Goal: Task Accomplishment & Management: Use online tool/utility

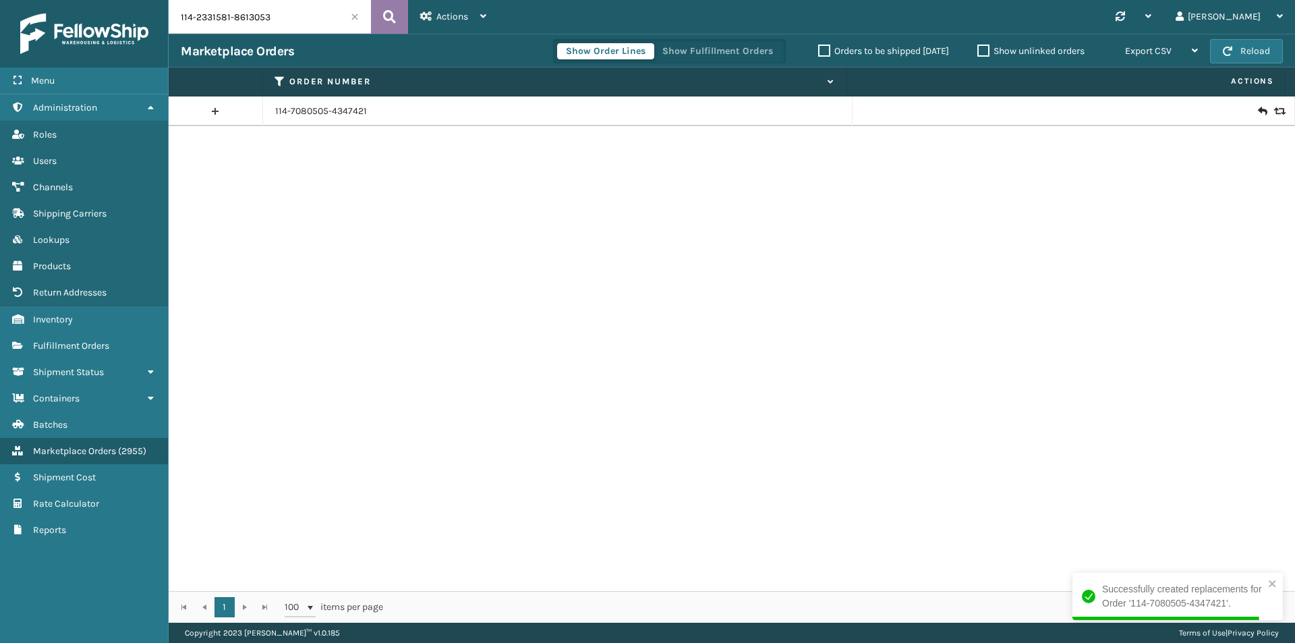
type input "114-2331581-8613053"
click at [388, 16] on icon at bounding box center [389, 17] width 13 height 20
click at [1258, 107] on icon at bounding box center [1262, 111] width 8 height 13
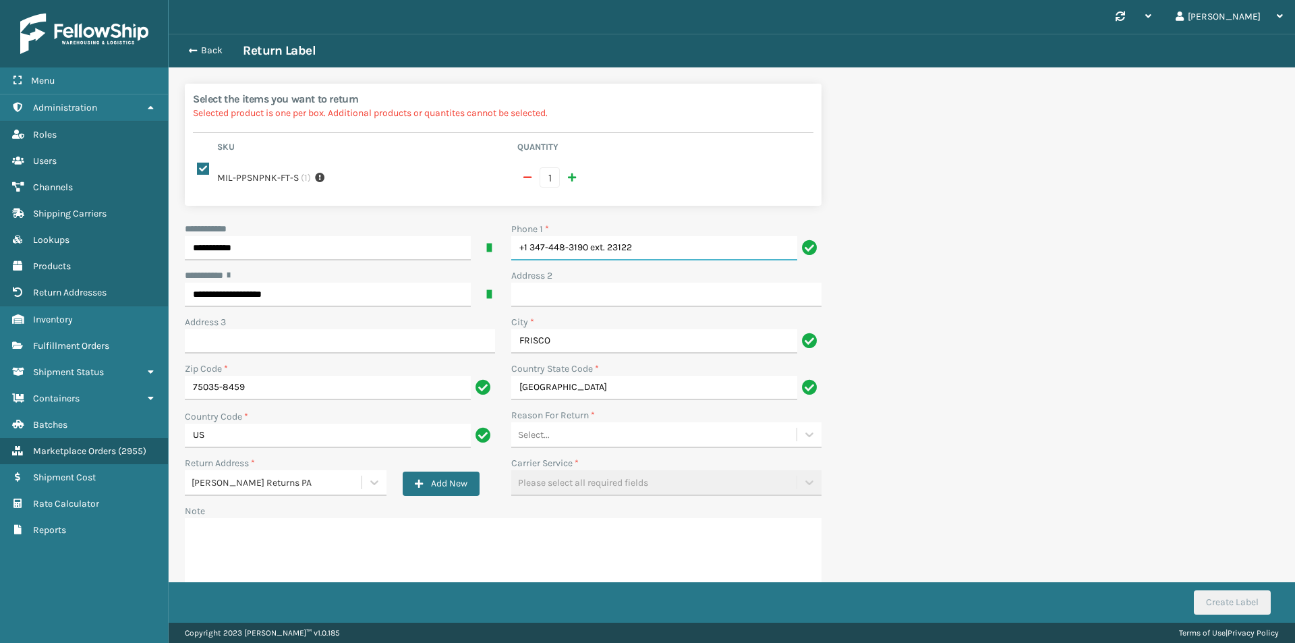
drag, startPoint x: 585, startPoint y: 258, endPoint x: 513, endPoint y: 258, distance: 72.2
click at [513, 258] on input "+1 347-448-3190 ext. 23122" at bounding box center [654, 248] width 286 height 24
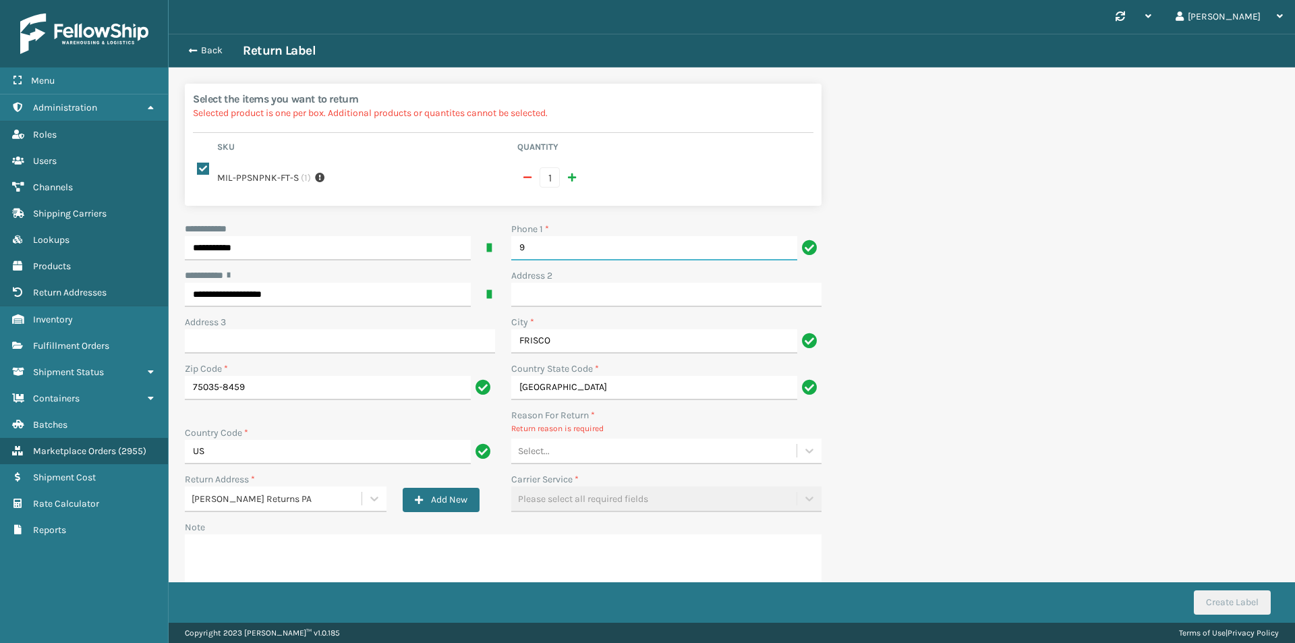
type input "9999999999"
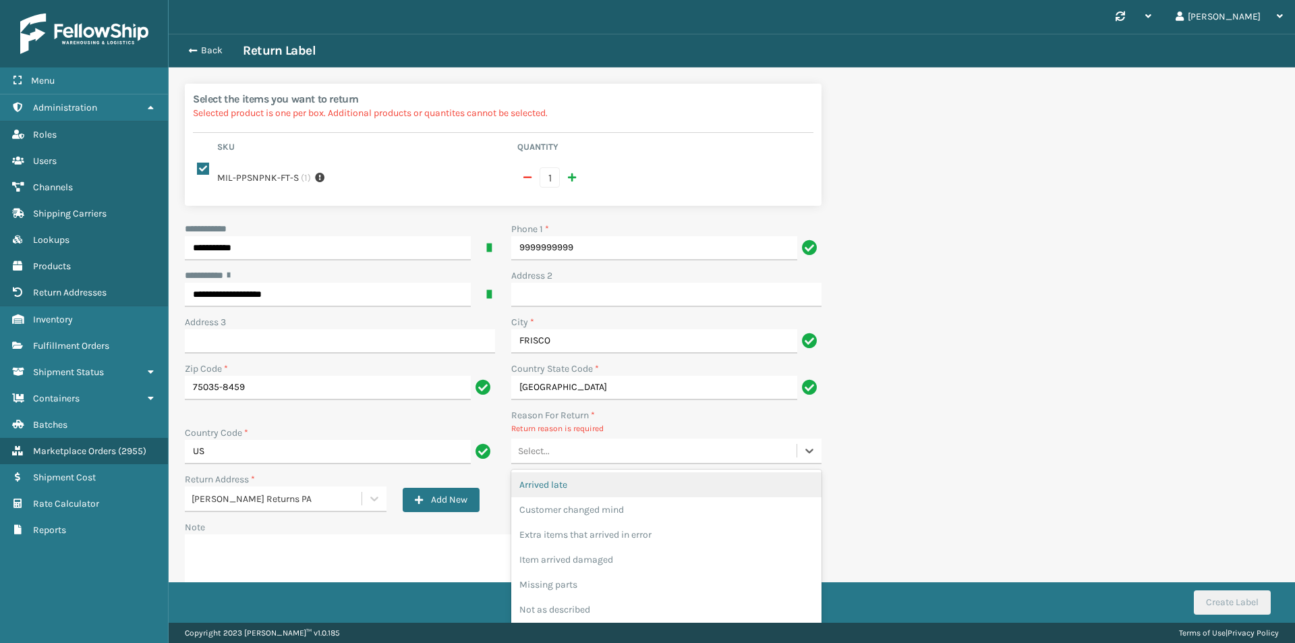
click at [602, 453] on div "Select..." at bounding box center [653, 451] width 285 height 22
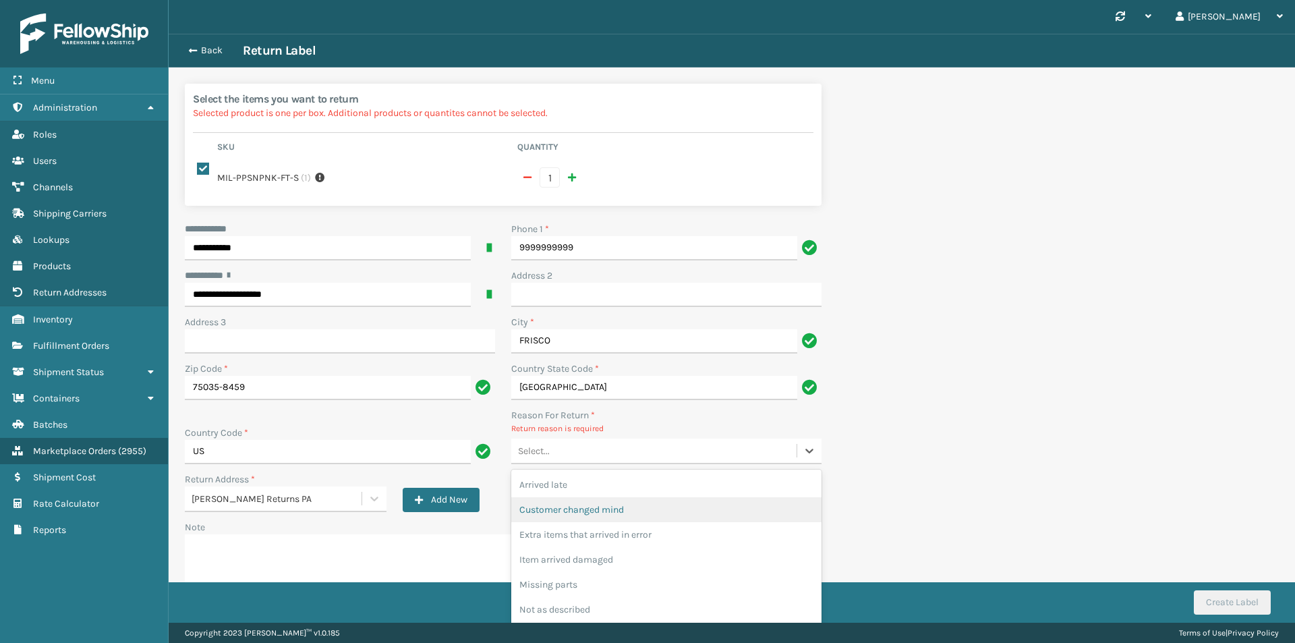
click at [608, 513] on div "Customer changed mind" at bounding box center [666, 509] width 310 height 25
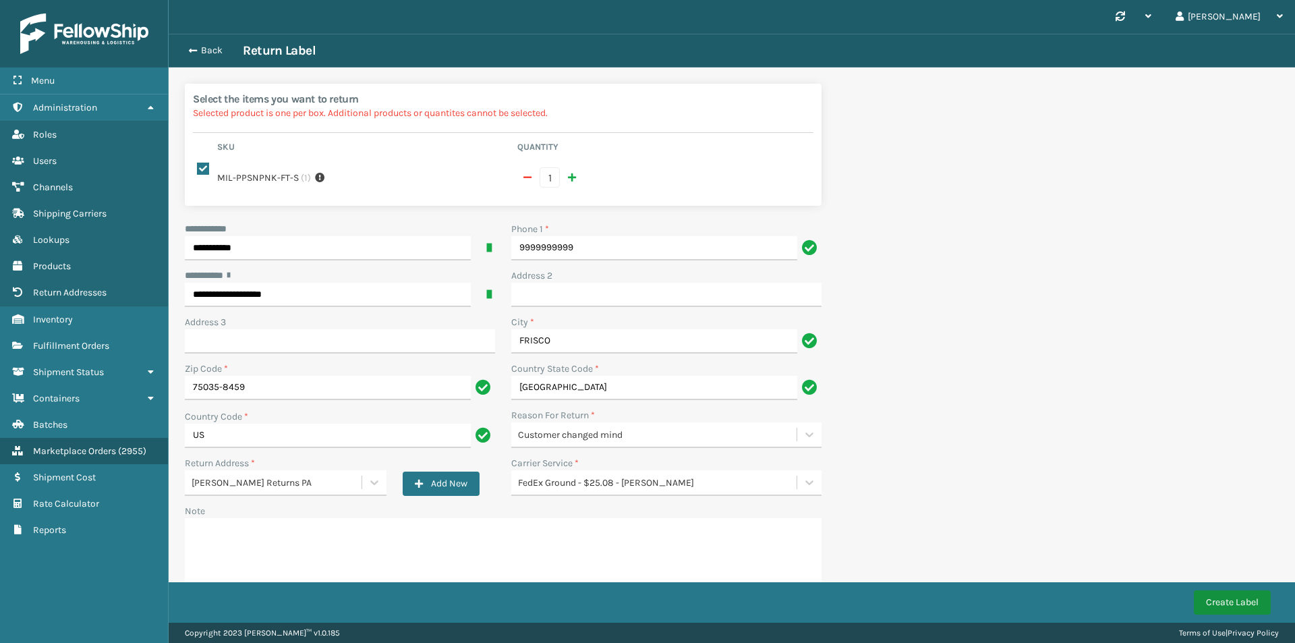
click at [1228, 599] on button "Create Label" at bounding box center [1232, 602] width 77 height 24
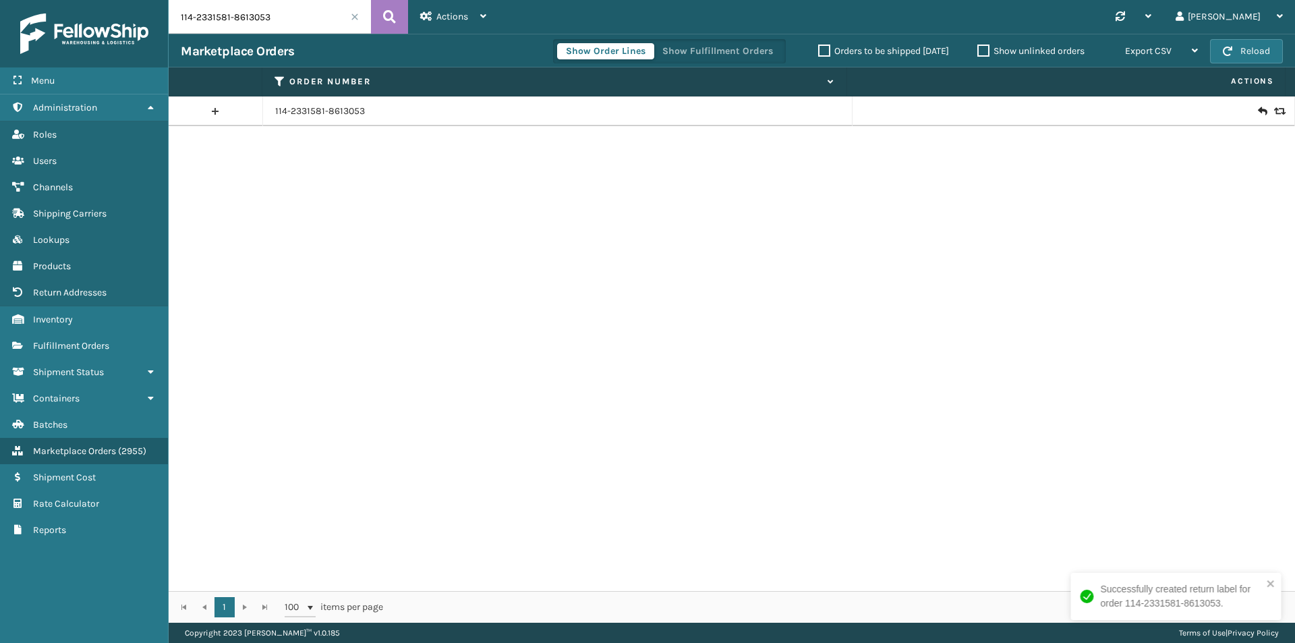
click at [305, 30] on input "114-2331581-8613053" at bounding box center [270, 17] width 202 height 34
paste input "114-2342970-0050667"
click at [384, 16] on icon at bounding box center [389, 17] width 13 height 20
type input "114-2342970-0050667"
click at [1258, 109] on icon at bounding box center [1262, 111] width 8 height 13
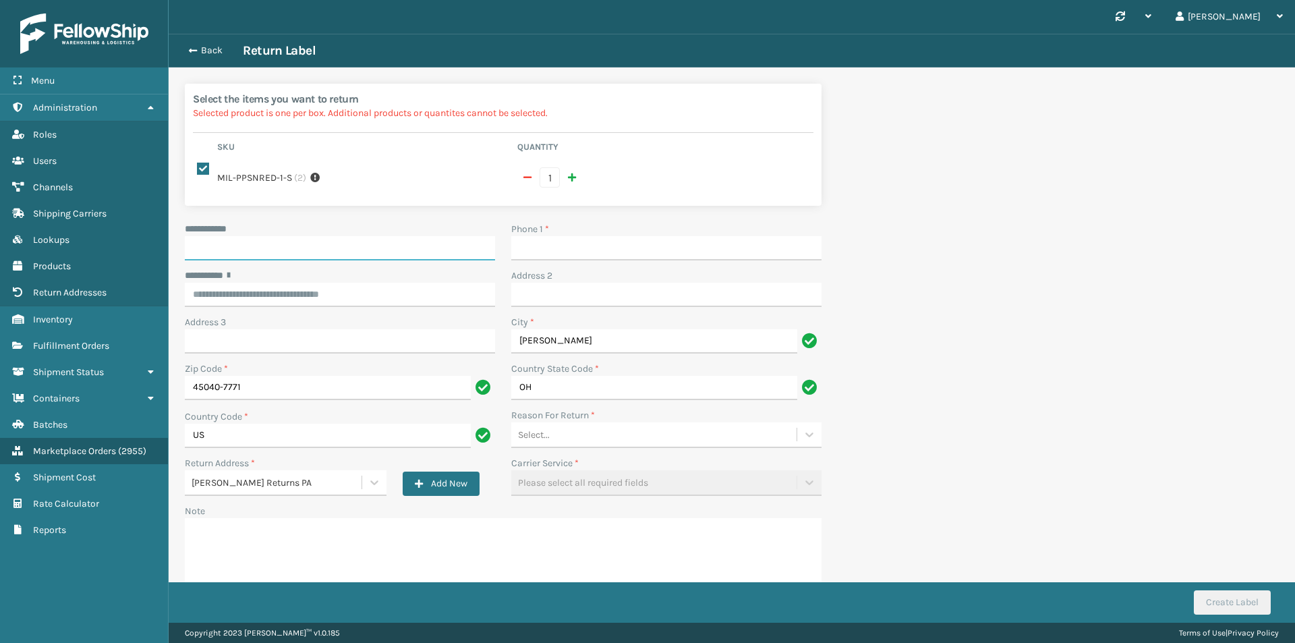
drag, startPoint x: 366, startPoint y: 244, endPoint x: 357, endPoint y: 246, distance: 9.7
click at [368, 244] on input "**********" at bounding box center [340, 248] width 310 height 24
paste input "****"
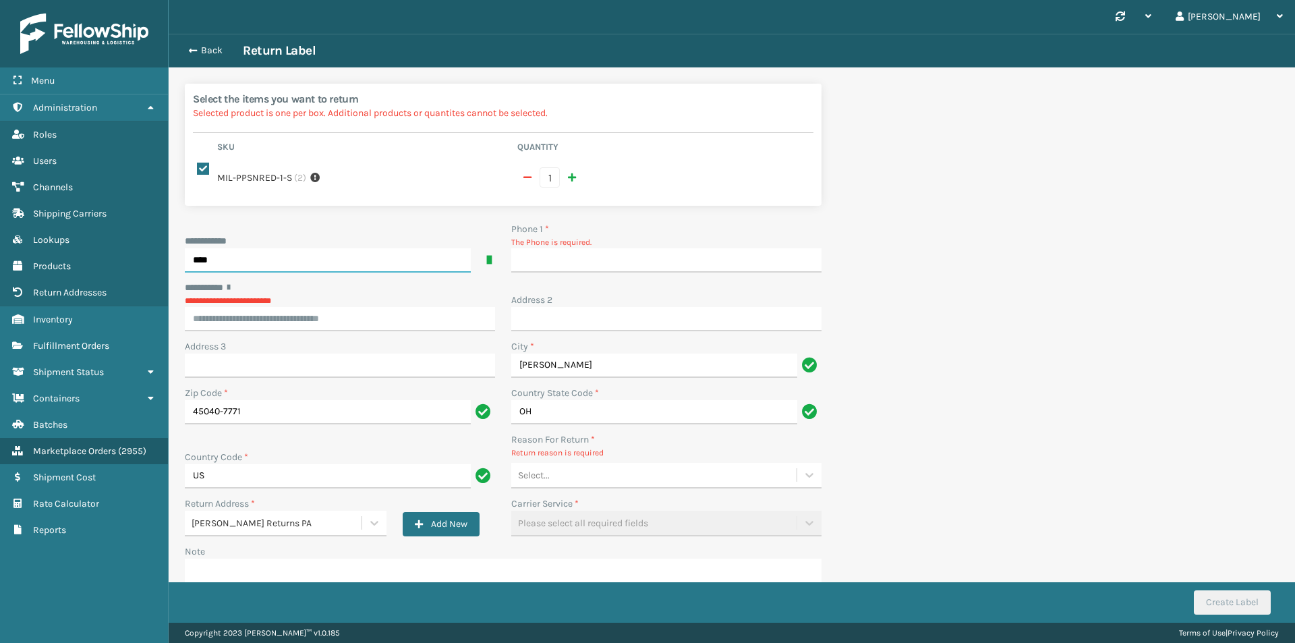
drag, startPoint x: 199, startPoint y: 256, endPoint x: 190, endPoint y: 258, distance: 9.0
click at [190, 258] on input "****" at bounding box center [328, 260] width 286 height 24
click at [296, 261] on input "****" at bounding box center [328, 260] width 286 height 24
type input "****"
click at [655, 263] on input "Phone 1 *" at bounding box center [666, 260] width 310 height 24
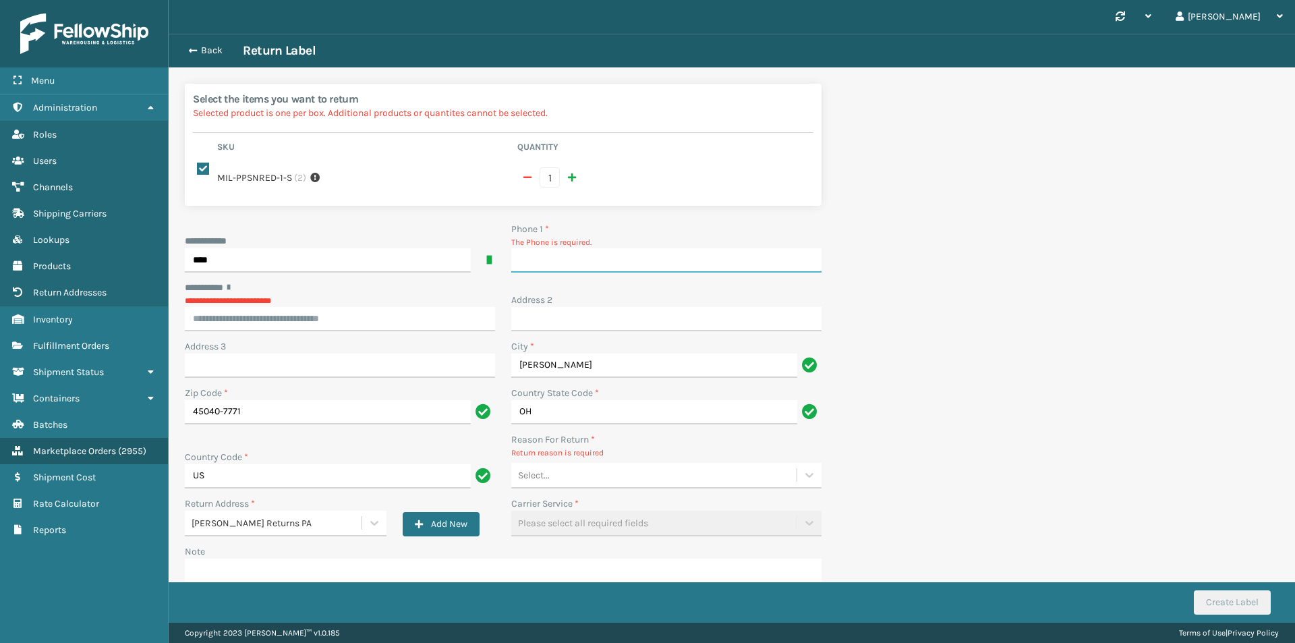
type input "9999999999"
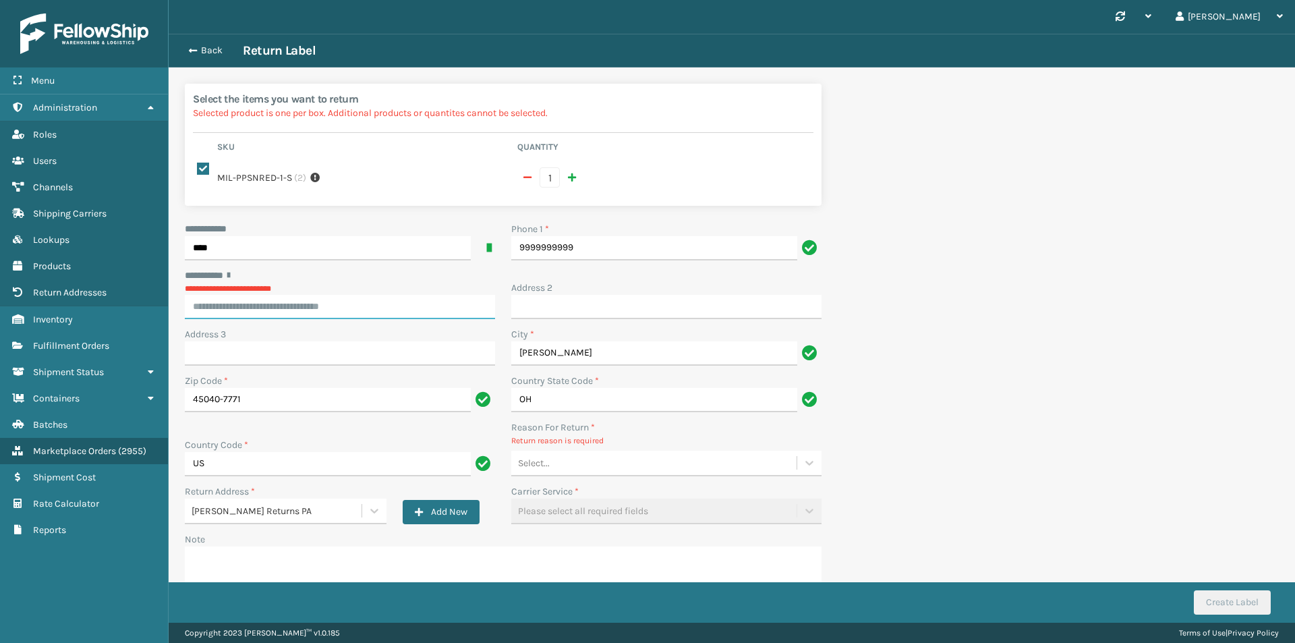
click at [359, 295] on input "********* *" at bounding box center [340, 307] width 310 height 24
paste input "**********"
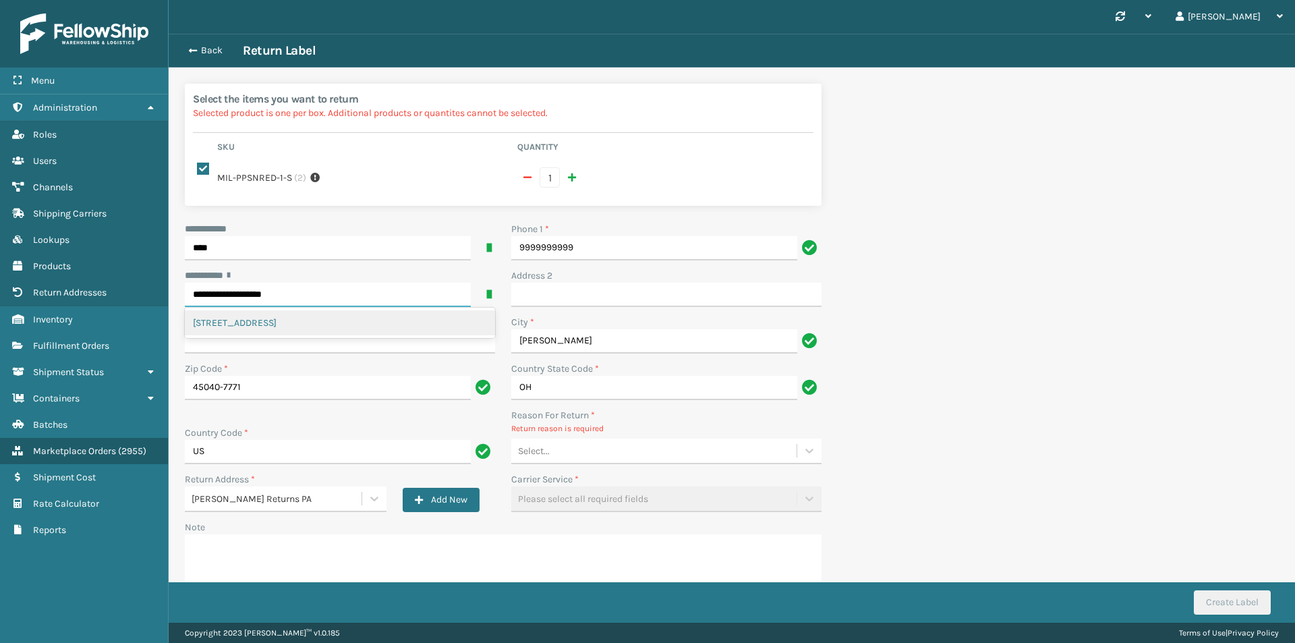
click at [357, 316] on div "6485 TALL TIMBERS CT, MASON, OH" at bounding box center [340, 322] width 310 height 25
type input "**********"
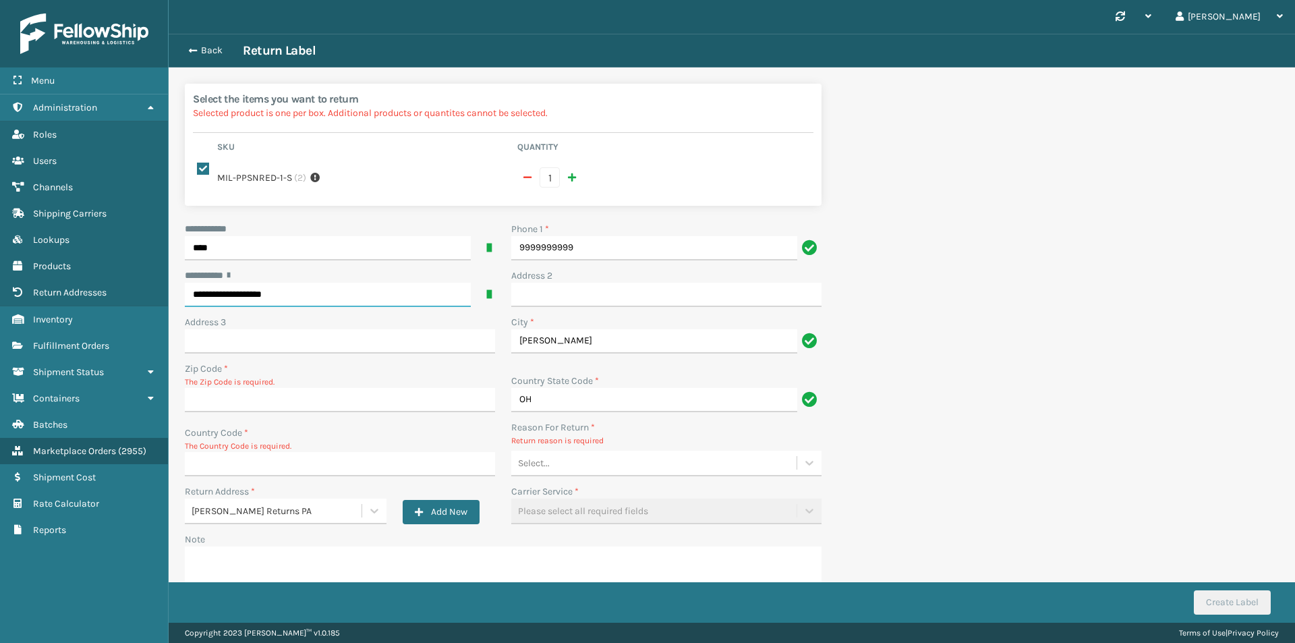
type input "45040-7771"
type input "US"
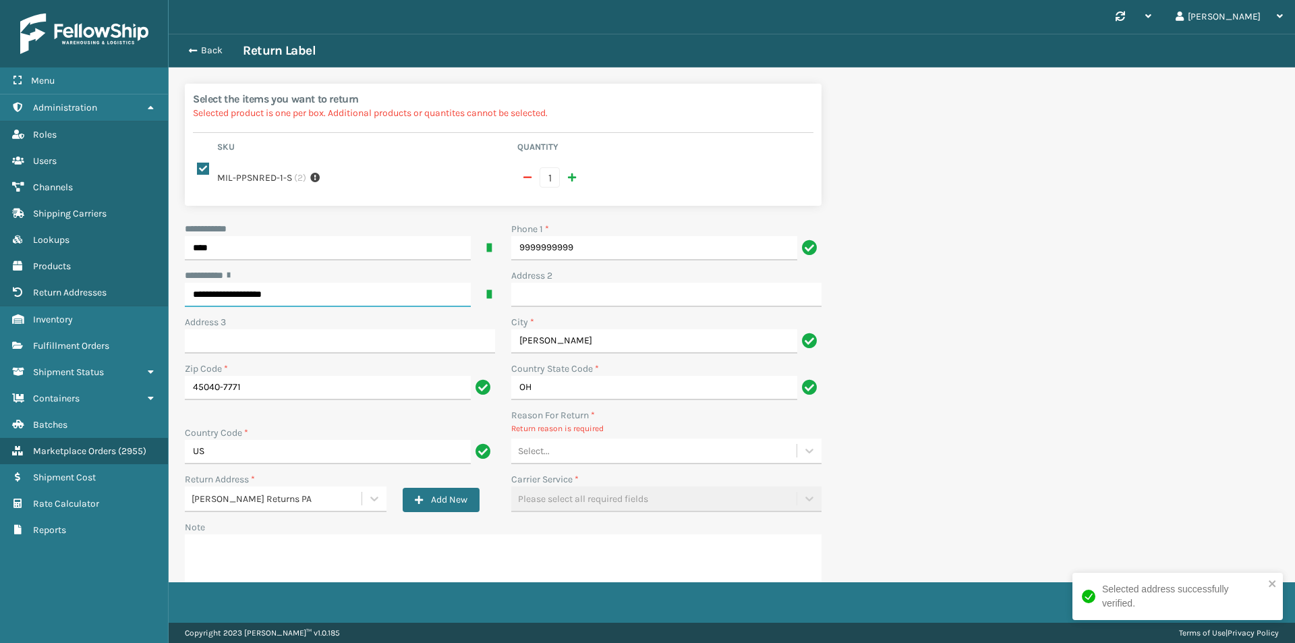
type input "**********"
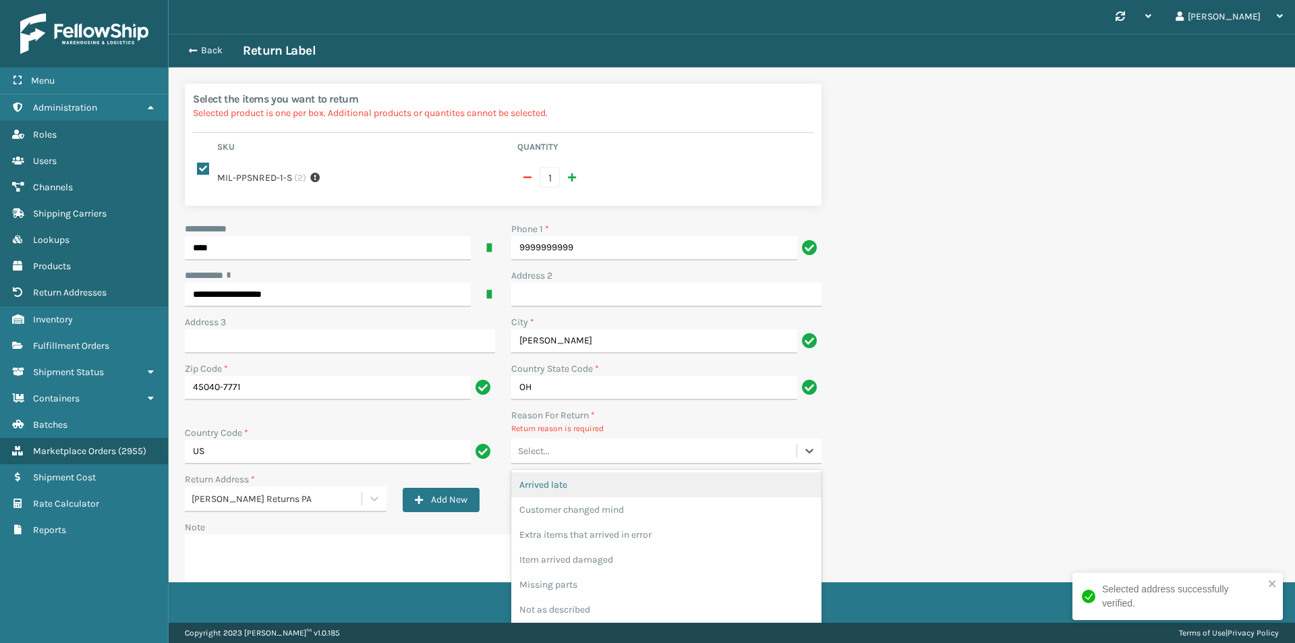
click at [580, 452] on div "Select..." at bounding box center [653, 451] width 285 height 22
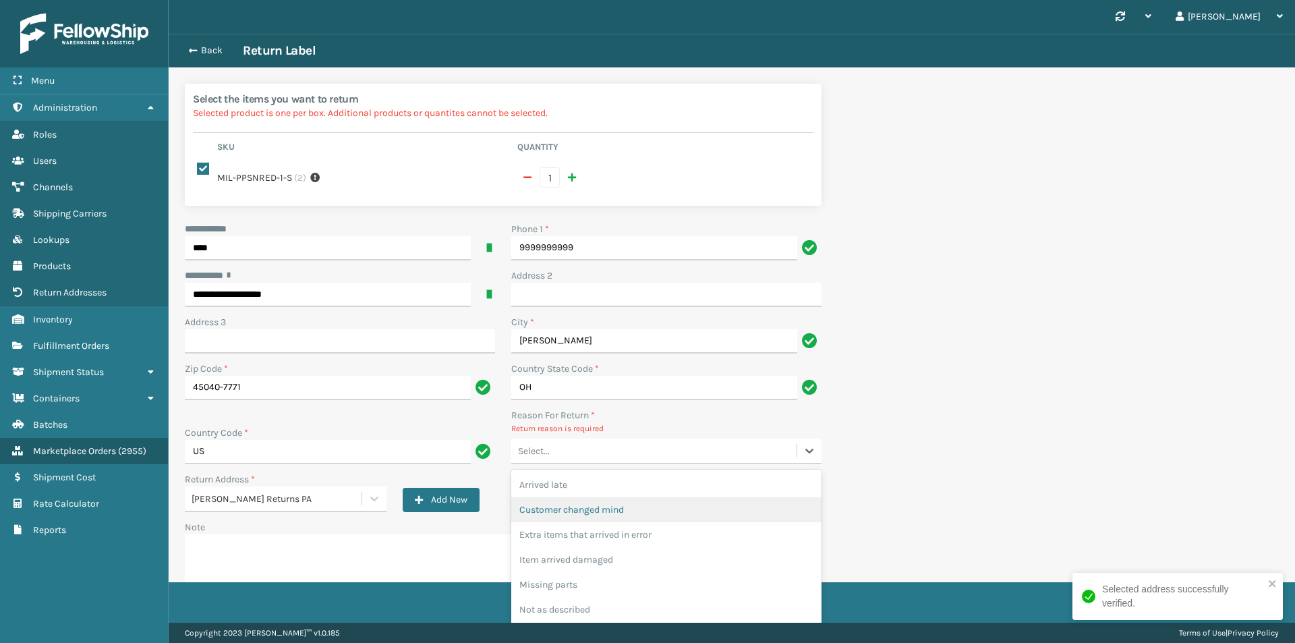
click at [599, 502] on div "Customer changed mind" at bounding box center [666, 509] width 310 height 25
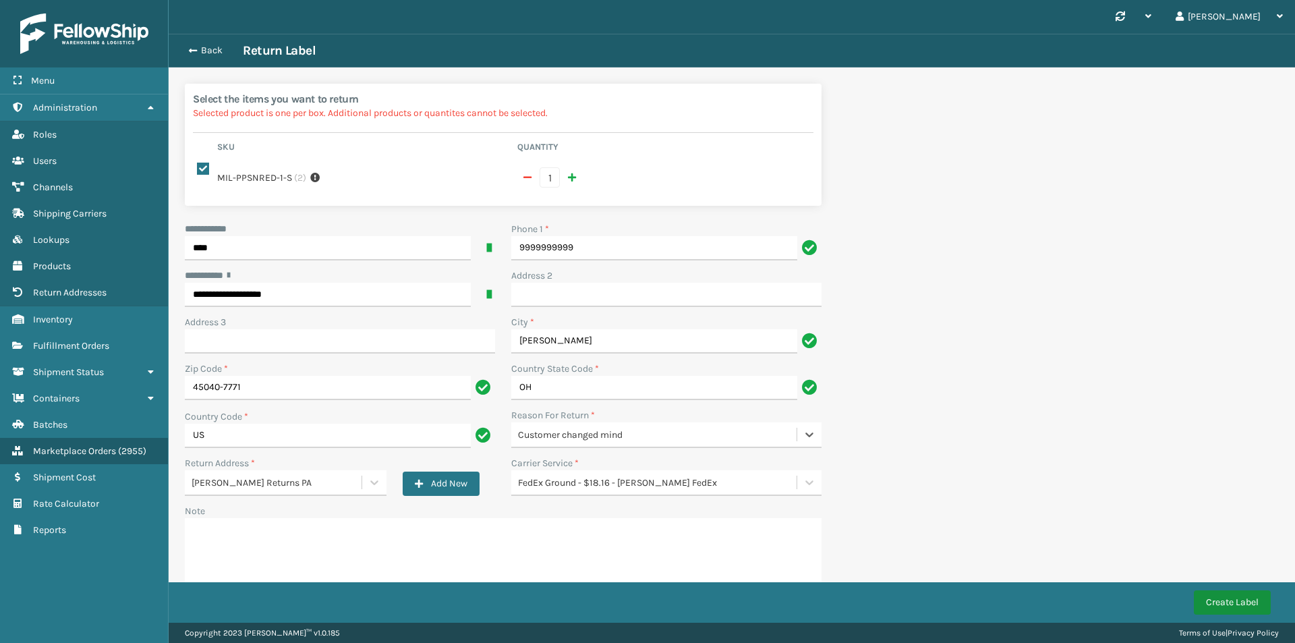
click at [1225, 593] on button "Create Label" at bounding box center [1232, 602] width 77 height 24
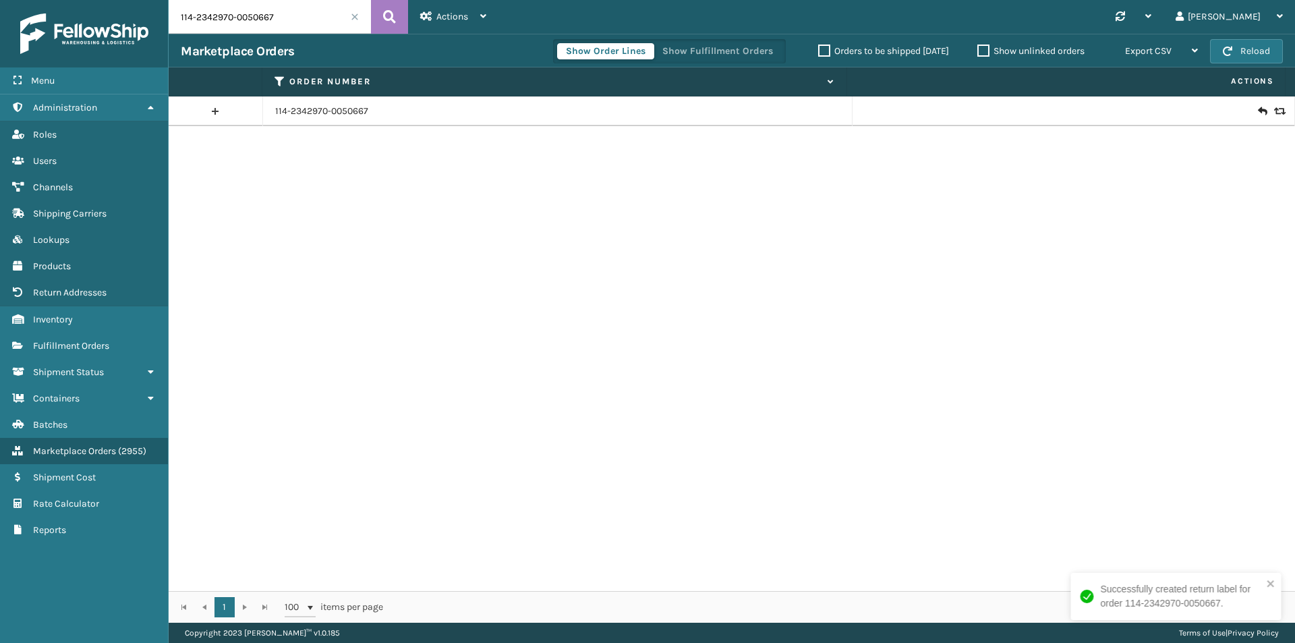
click at [281, 10] on input "114-2342970-0050667" at bounding box center [270, 17] width 202 height 34
paste input "2-4151783-8021041"
type input "112-4151783-8021041"
click at [384, 16] on icon at bounding box center [389, 17] width 13 height 20
click at [1258, 109] on icon at bounding box center [1262, 111] width 8 height 13
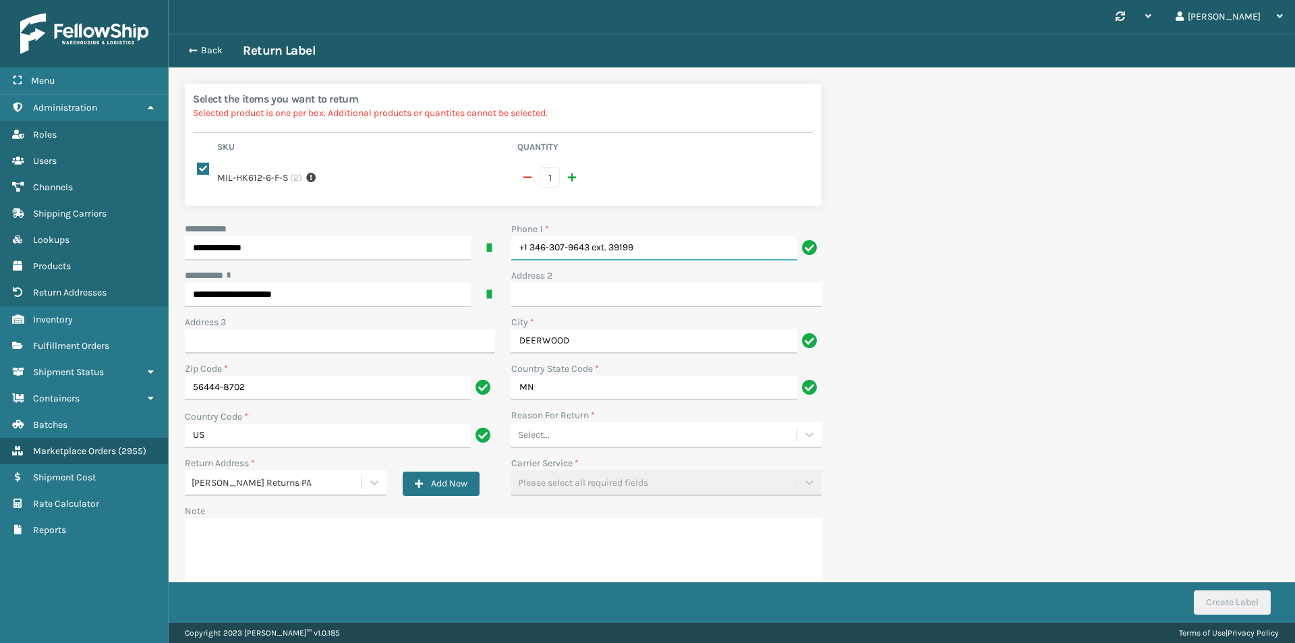
drag, startPoint x: 658, startPoint y: 243, endPoint x: 324, endPoint y: 243, distance: 333.8
click at [324, 243] on div "**********" at bounding box center [503, 417] width 653 height 390
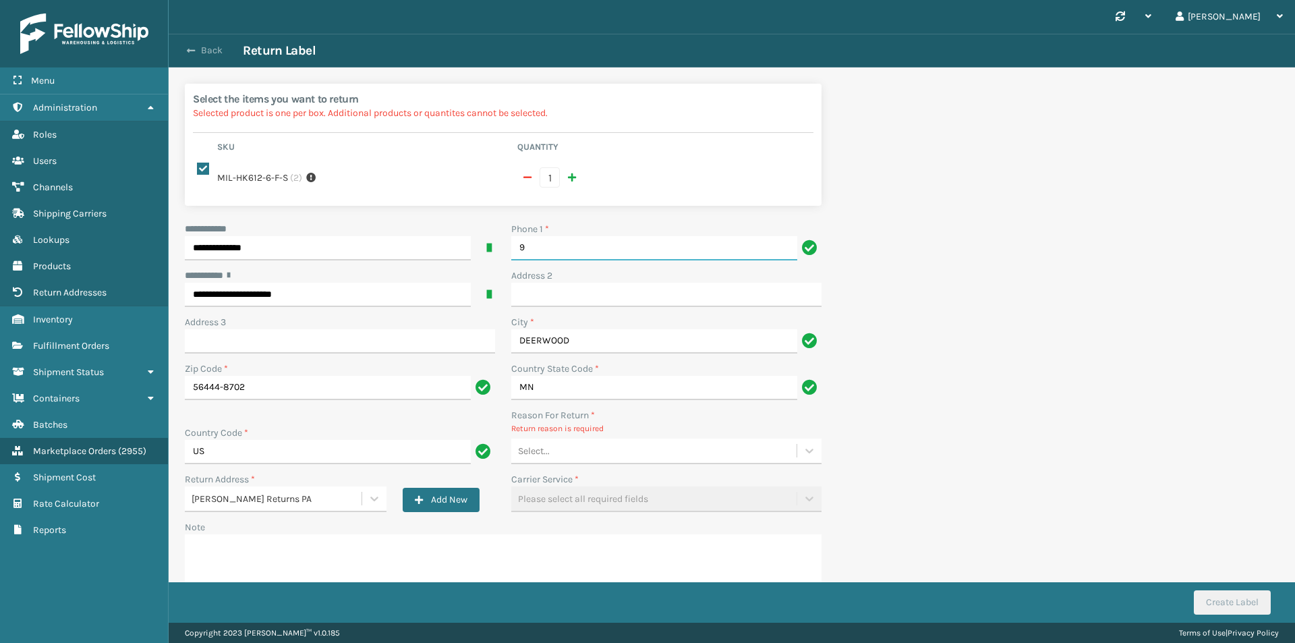
type input "9"
click at [208, 51] on button "Back" at bounding box center [212, 51] width 62 height 12
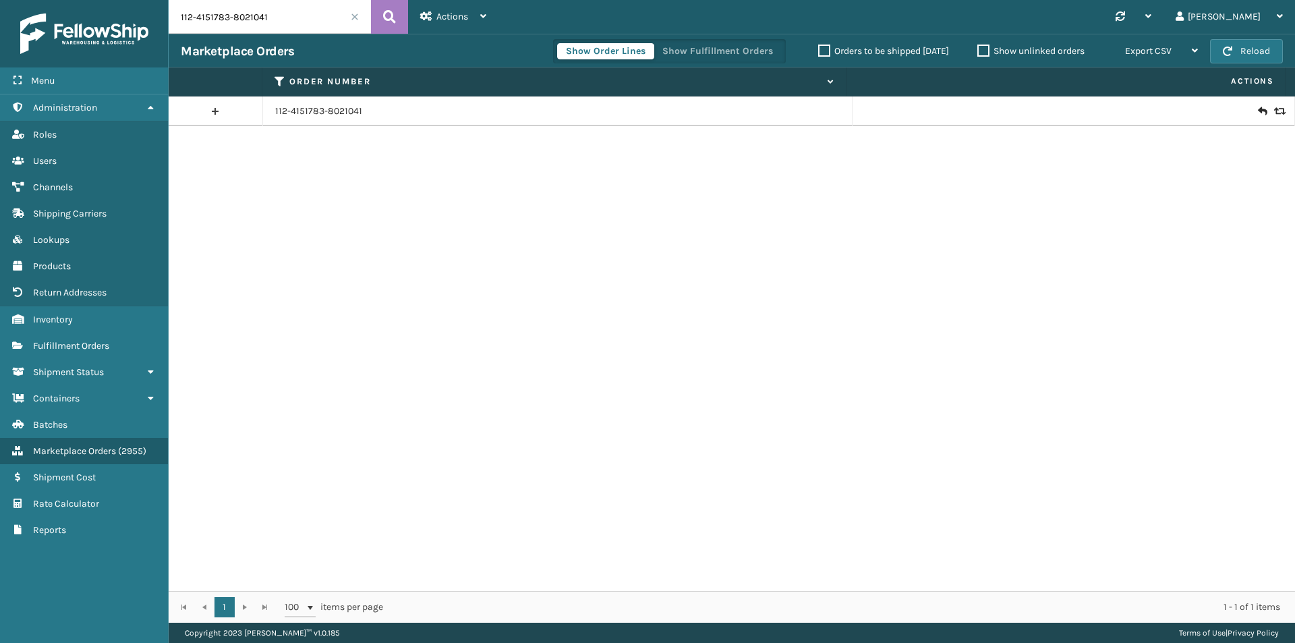
click at [275, 12] on input "112-4151783-8021041" at bounding box center [270, 17] width 202 height 34
paste input "1-0239407-4026639"
click at [370, 16] on input "111-0239407-4026639" at bounding box center [270, 17] width 202 height 34
type input "111-0239407-4026639"
click at [388, 24] on icon at bounding box center [389, 17] width 13 height 20
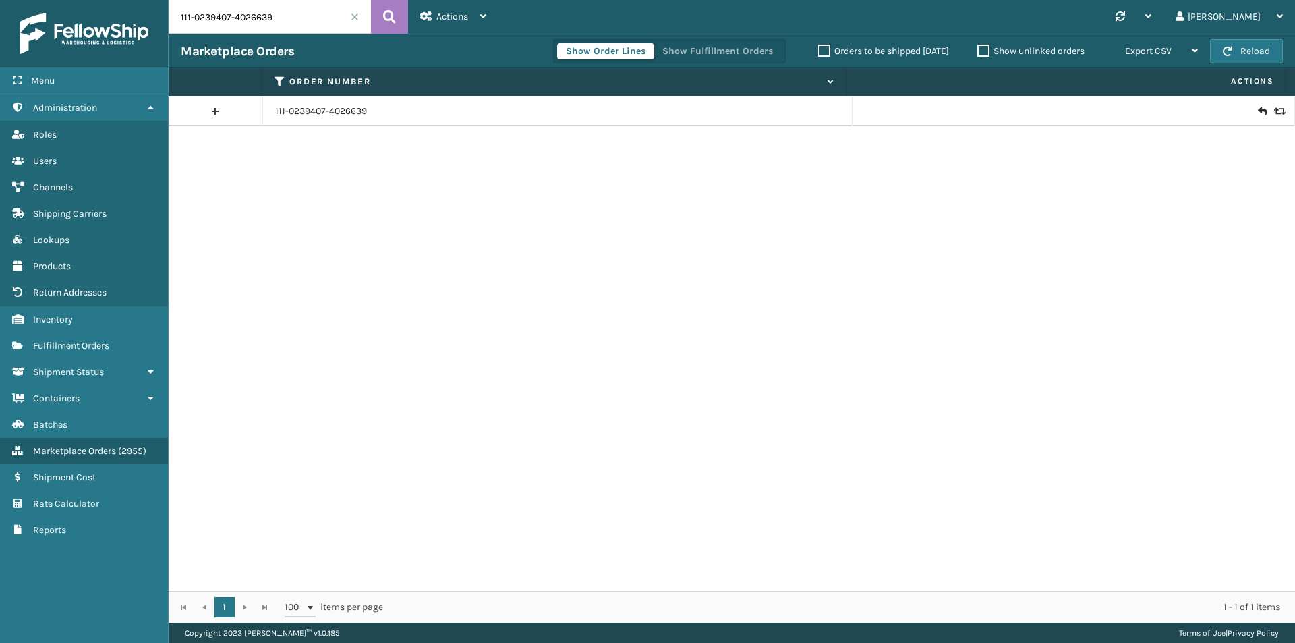
click at [1258, 113] on icon at bounding box center [1262, 111] width 8 height 13
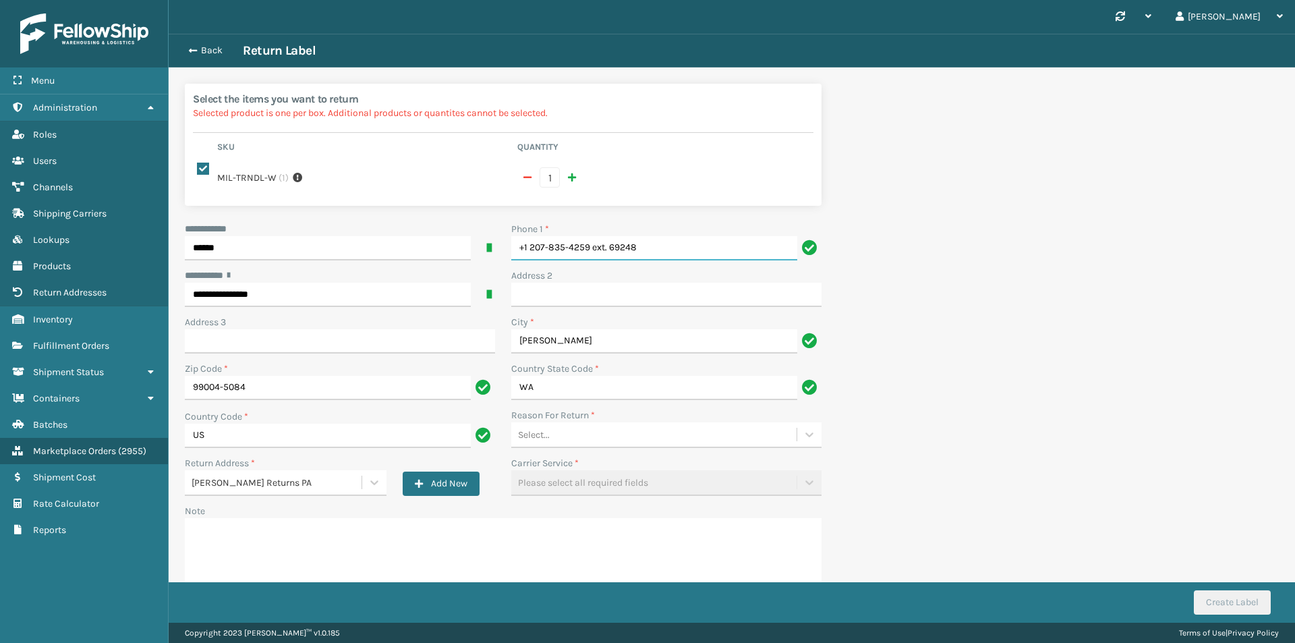
drag, startPoint x: 535, startPoint y: 257, endPoint x: 494, endPoint y: 259, distance: 41.2
click at [494, 259] on div "**********" at bounding box center [503, 417] width 653 height 390
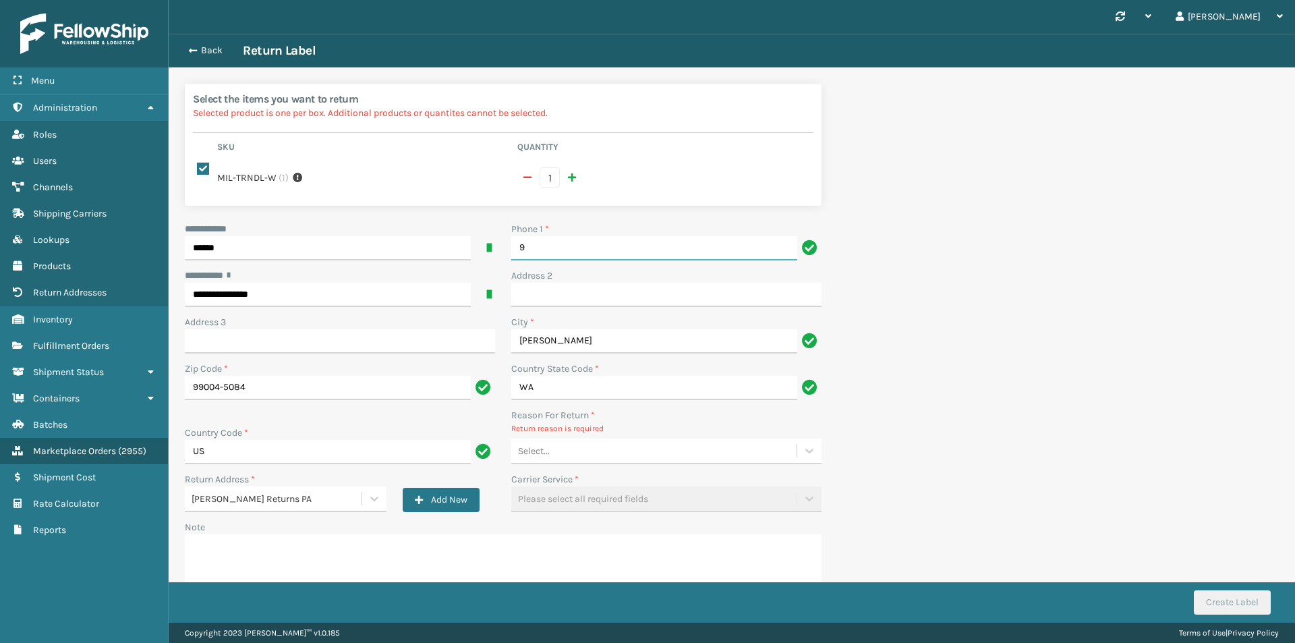
type input "9999999999"
click at [606, 441] on div "Select..." at bounding box center [653, 451] width 285 height 22
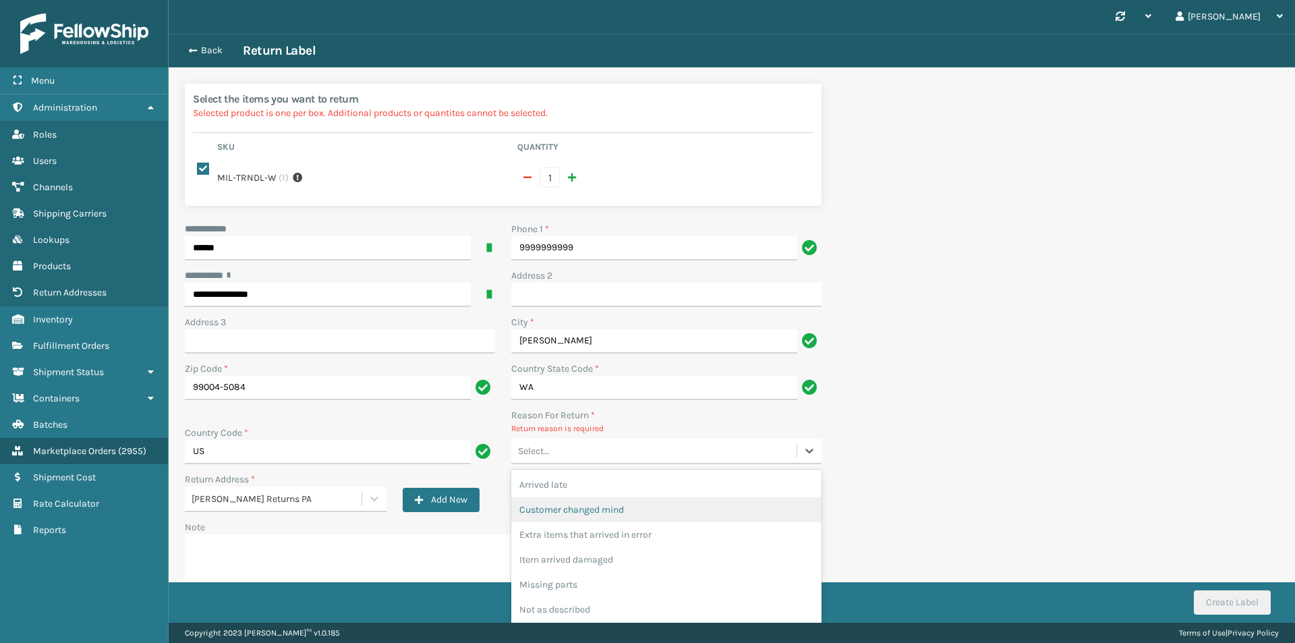
click at [603, 504] on div "Customer changed mind" at bounding box center [666, 509] width 310 height 25
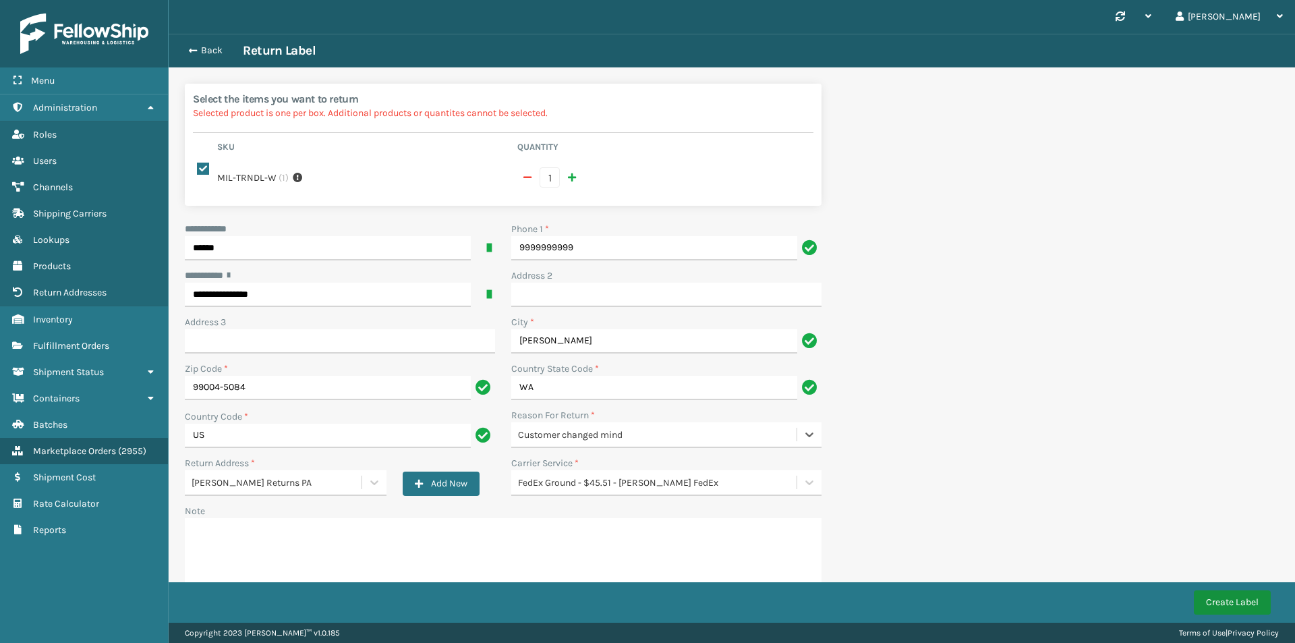
click at [1219, 604] on button "Create Label" at bounding box center [1232, 602] width 77 height 24
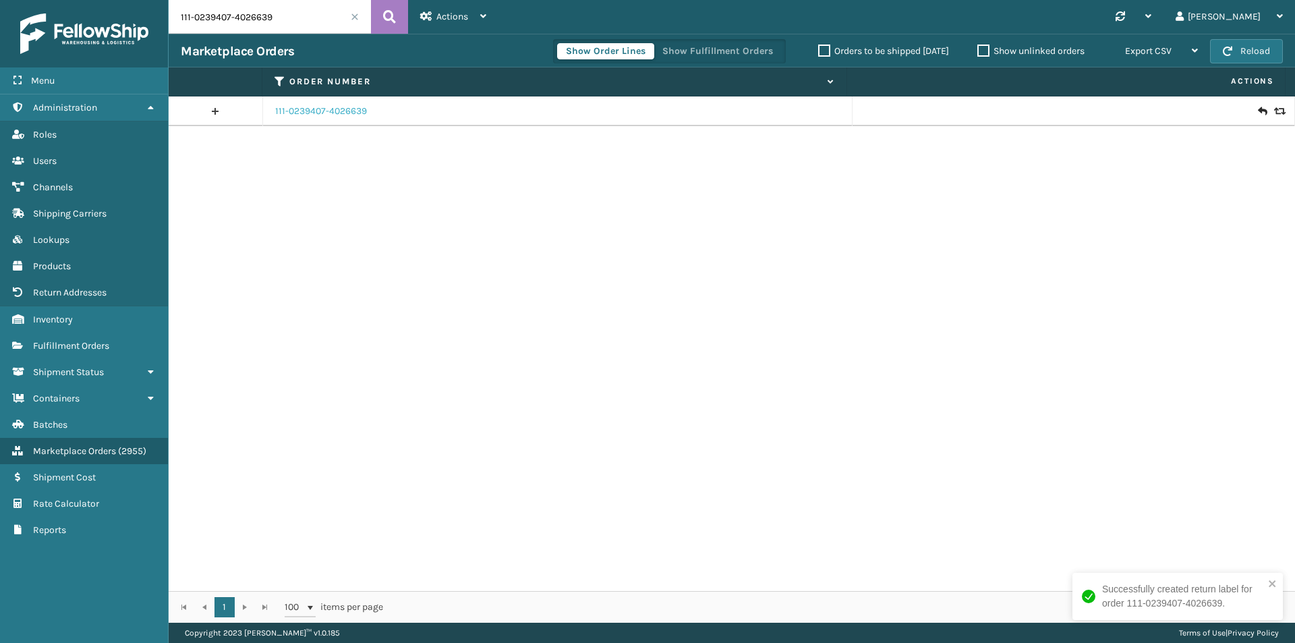
click at [297, 107] on link "111-0239407-4026639" at bounding box center [321, 111] width 92 height 13
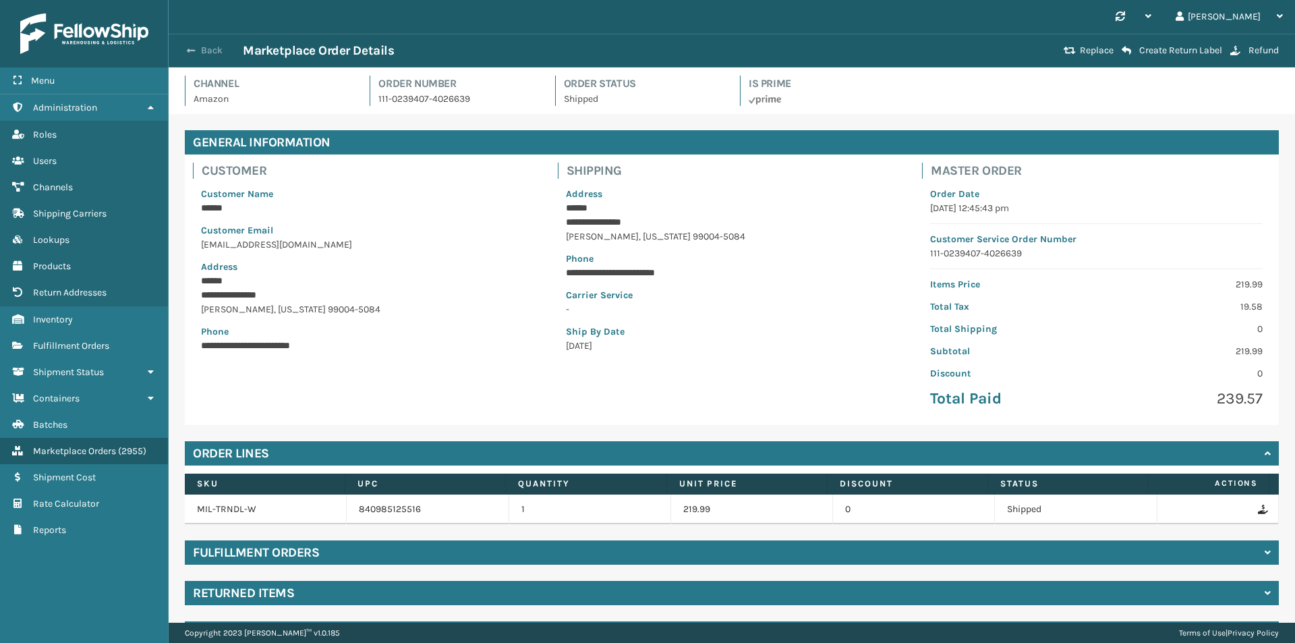
click at [218, 48] on button "Back" at bounding box center [212, 51] width 62 height 12
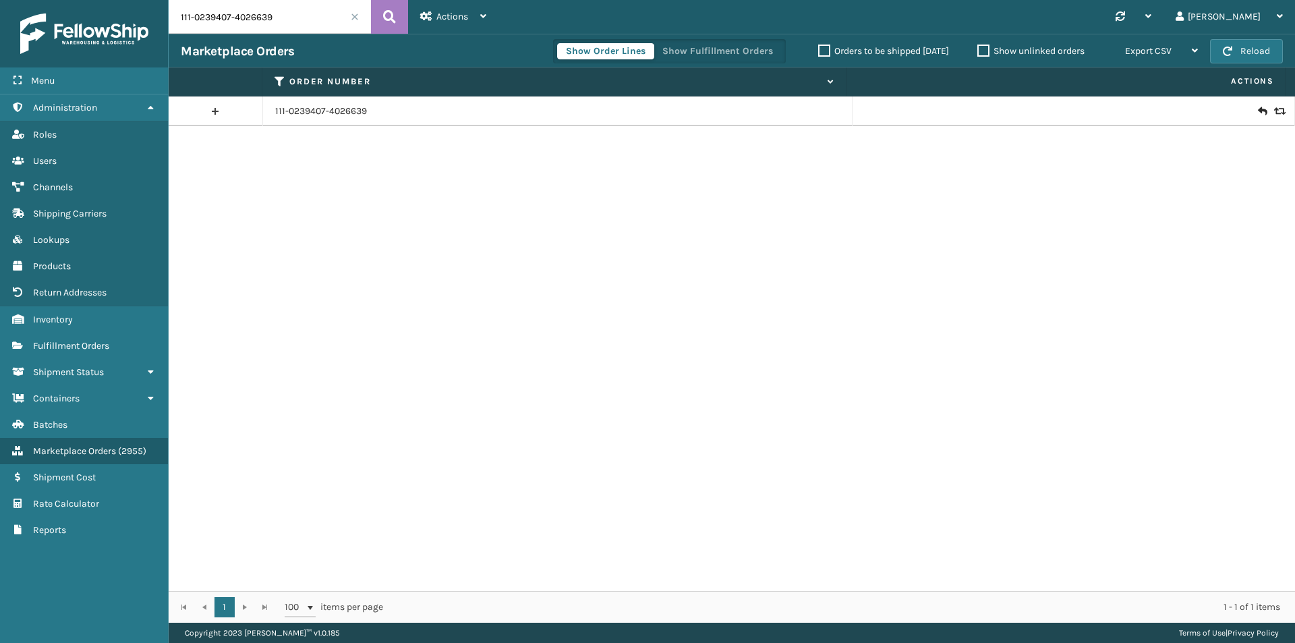
click at [297, 25] on input "111-0239407-4026639" at bounding box center [270, 17] width 202 height 34
paste input "6475483-7375421"
type input "111-6475483-7375421"
click at [401, 19] on button at bounding box center [389, 17] width 37 height 34
click at [1258, 109] on icon at bounding box center [1262, 111] width 8 height 13
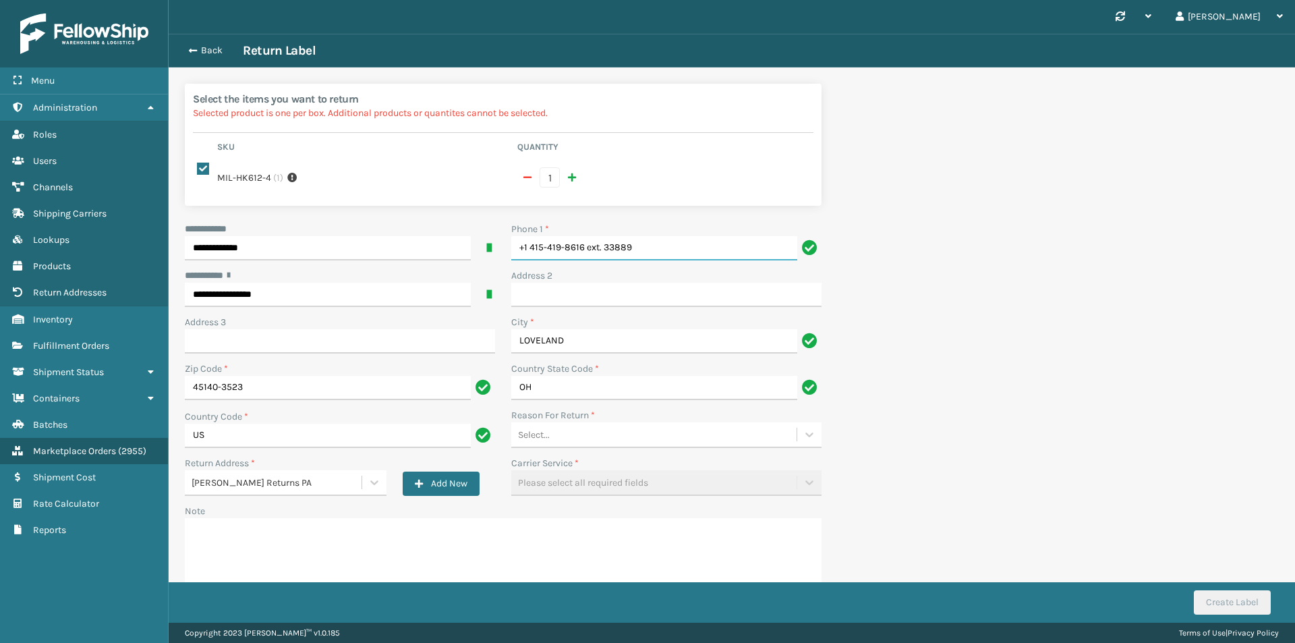
drag, startPoint x: 647, startPoint y: 245, endPoint x: 309, endPoint y: 245, distance: 337.9
click at [309, 245] on div "**********" at bounding box center [503, 417] width 653 height 390
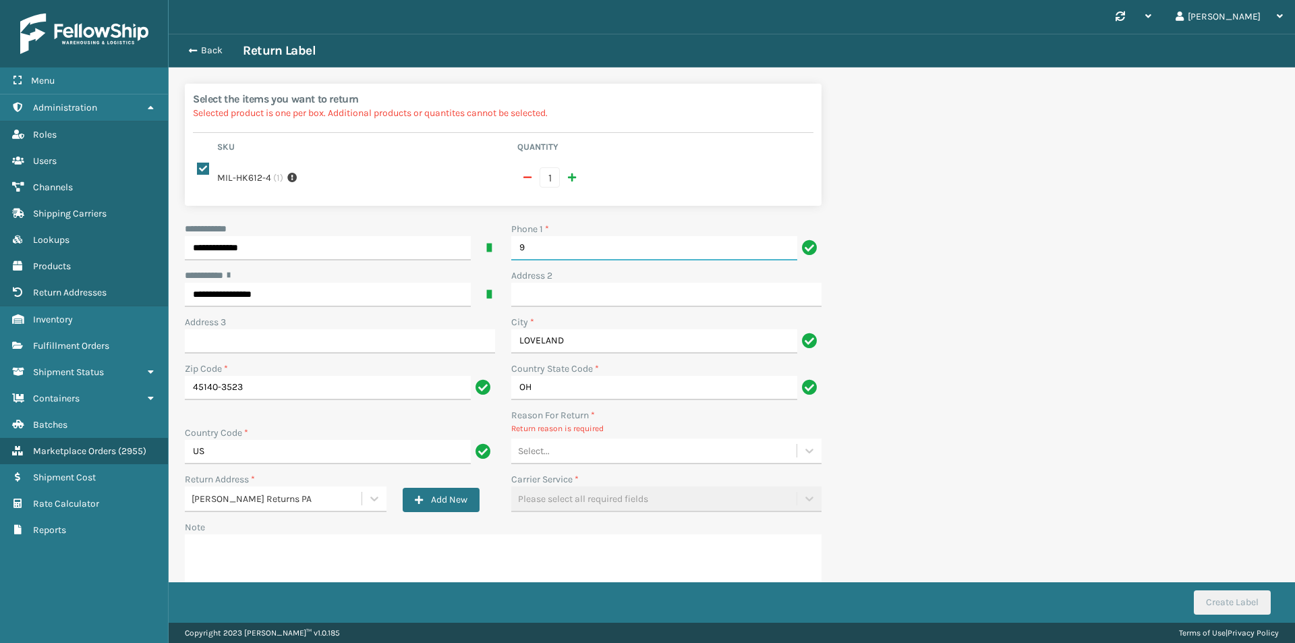
type input "9999999999"
click at [606, 463] on div "Select..." at bounding box center [666, 451] width 310 height 26
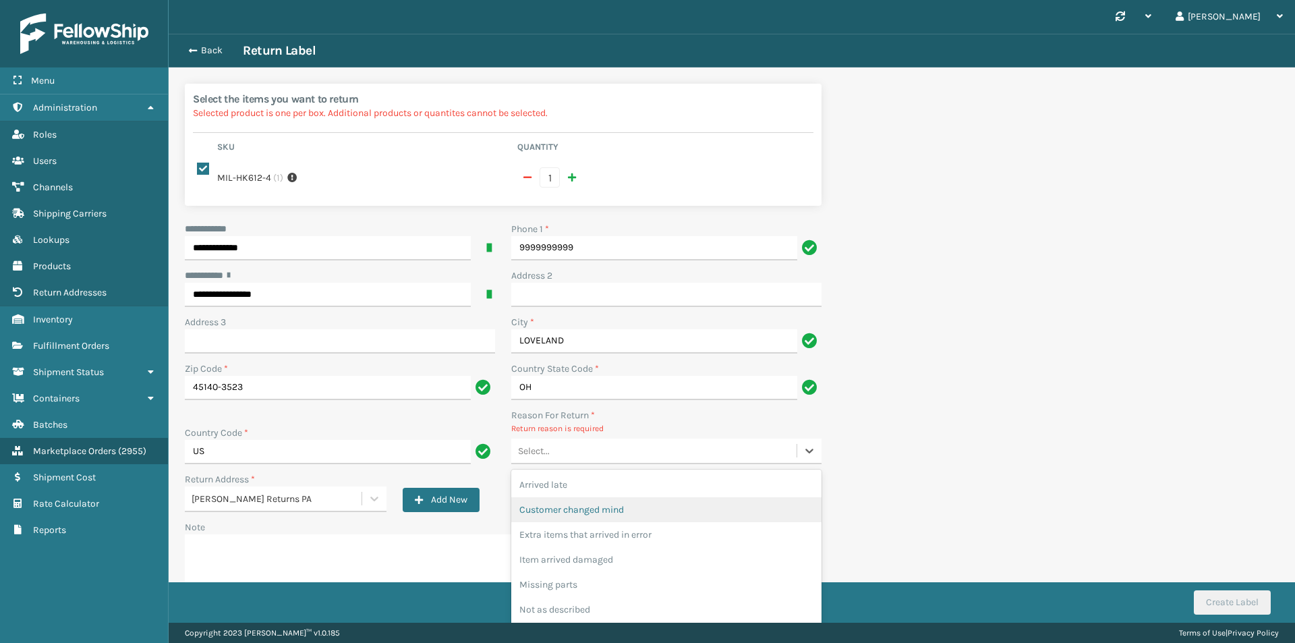
click at [622, 511] on div "Customer changed mind" at bounding box center [666, 509] width 310 height 25
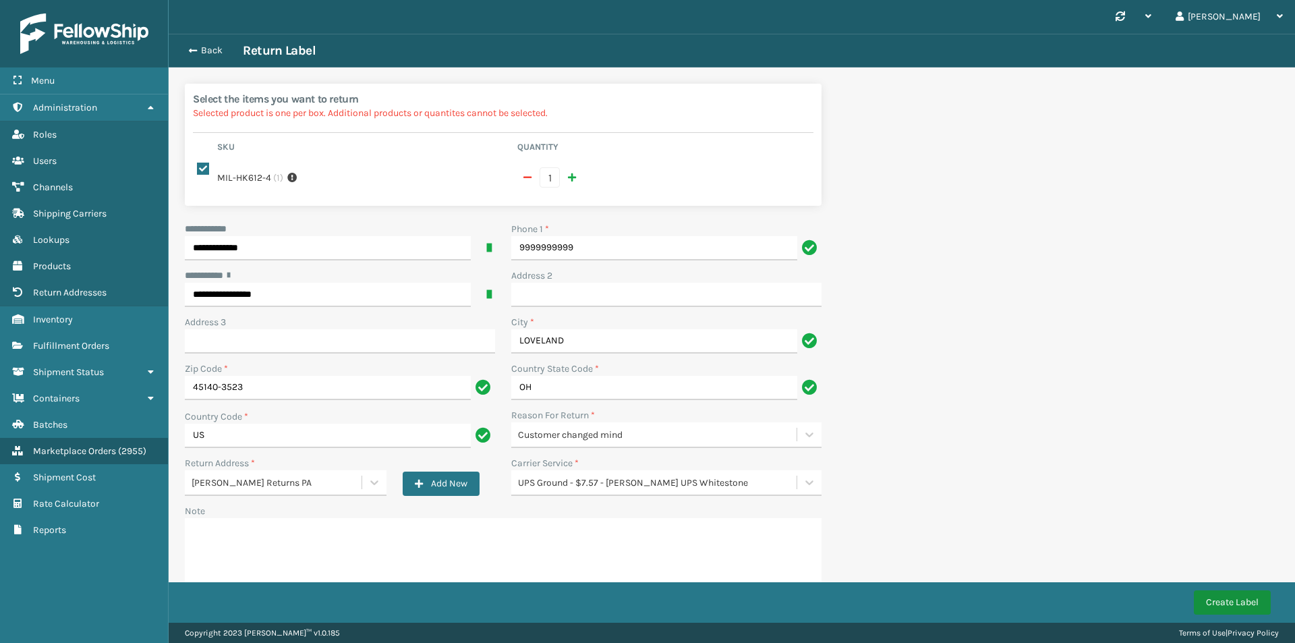
click at [1248, 598] on button "Create Label" at bounding box center [1232, 602] width 77 height 24
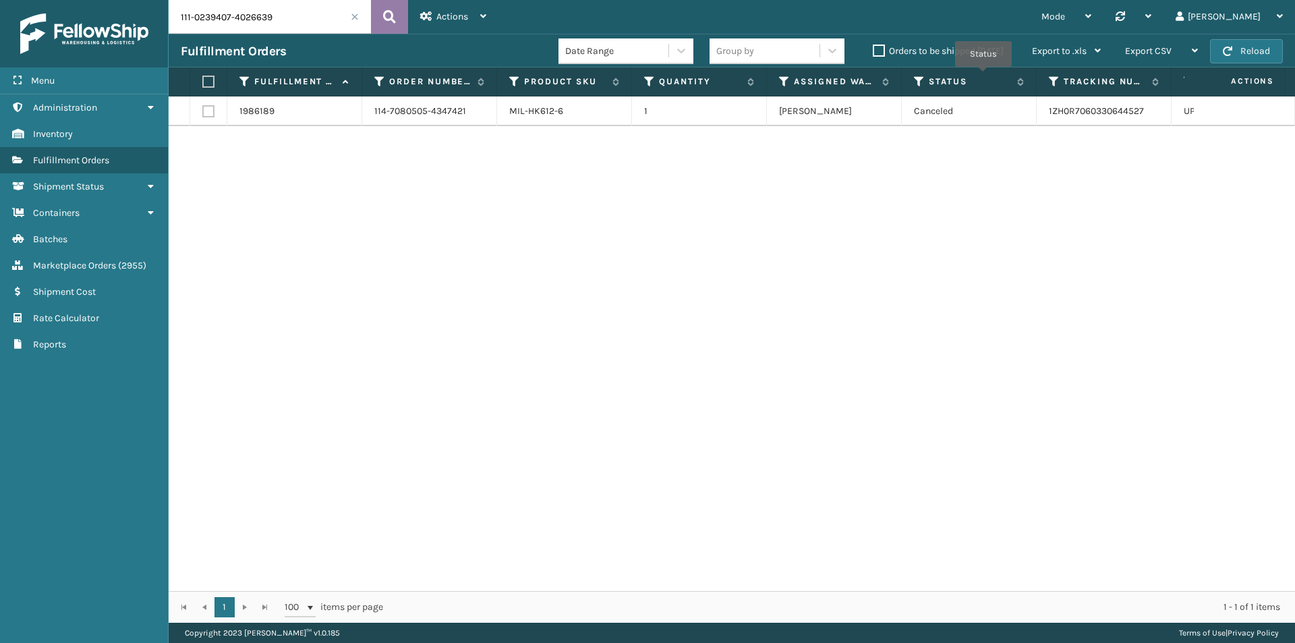
click at [382, 16] on button at bounding box center [389, 17] width 37 height 34
drag, startPoint x: 1120, startPoint y: 115, endPoint x: 964, endPoint y: 105, distance: 156.1
click at [1045, 125] on td "391756423739" at bounding box center [1104, 111] width 135 height 30
copy link "391756423739"
click at [279, 9] on input "111-0239407-4026639" at bounding box center [270, 17] width 202 height 34
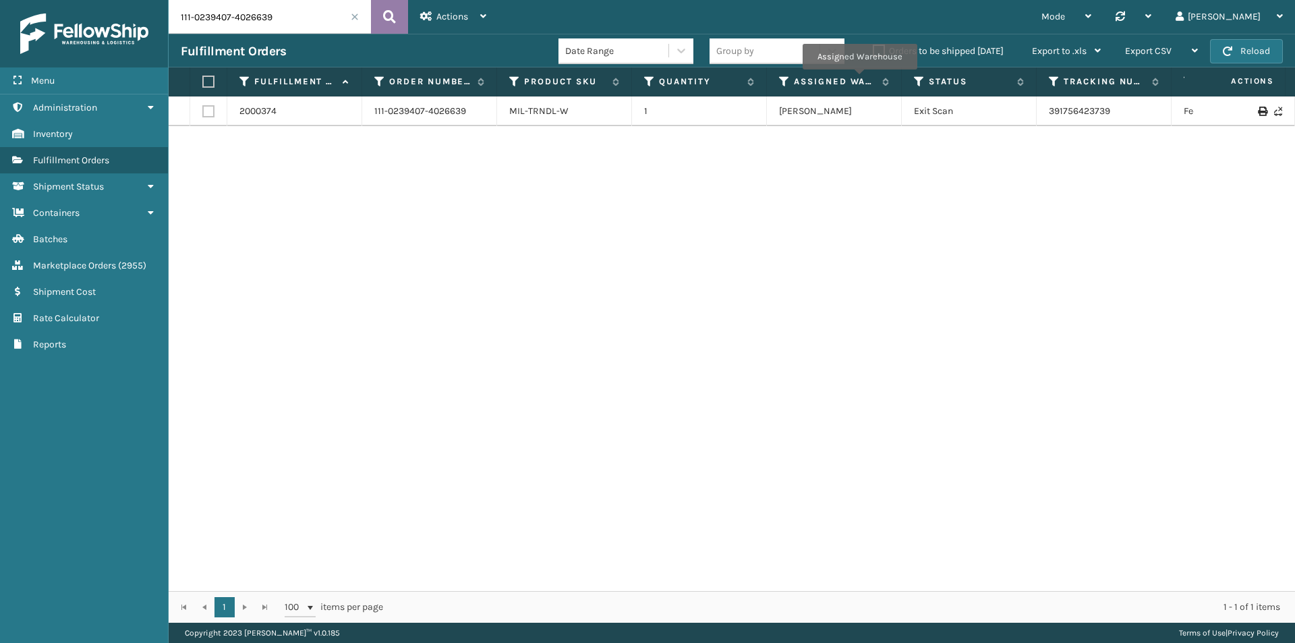
paste input "2-8780097-8725022"
click at [396, 17] on button at bounding box center [389, 17] width 37 height 34
drag, startPoint x: 1141, startPoint y: 110, endPoint x: 1039, endPoint y: 111, distance: 102.5
click at [1039, 111] on td "883293746881" at bounding box center [1104, 111] width 135 height 30
copy link "883293746881"
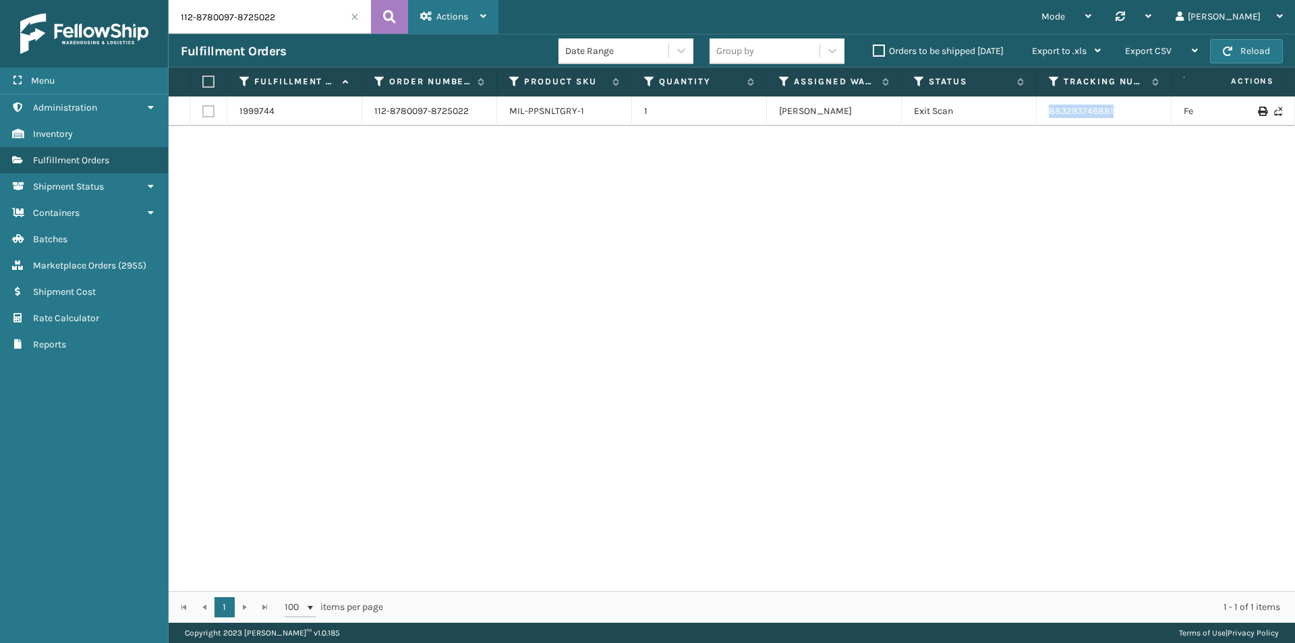
copy link "883293746881"
click at [241, 20] on input "112-8780097-8725022" at bounding box center [270, 17] width 202 height 34
paste input "3-3480610-6421023"
type input "113-3480610-6421023"
click at [399, 15] on button at bounding box center [389, 17] width 37 height 34
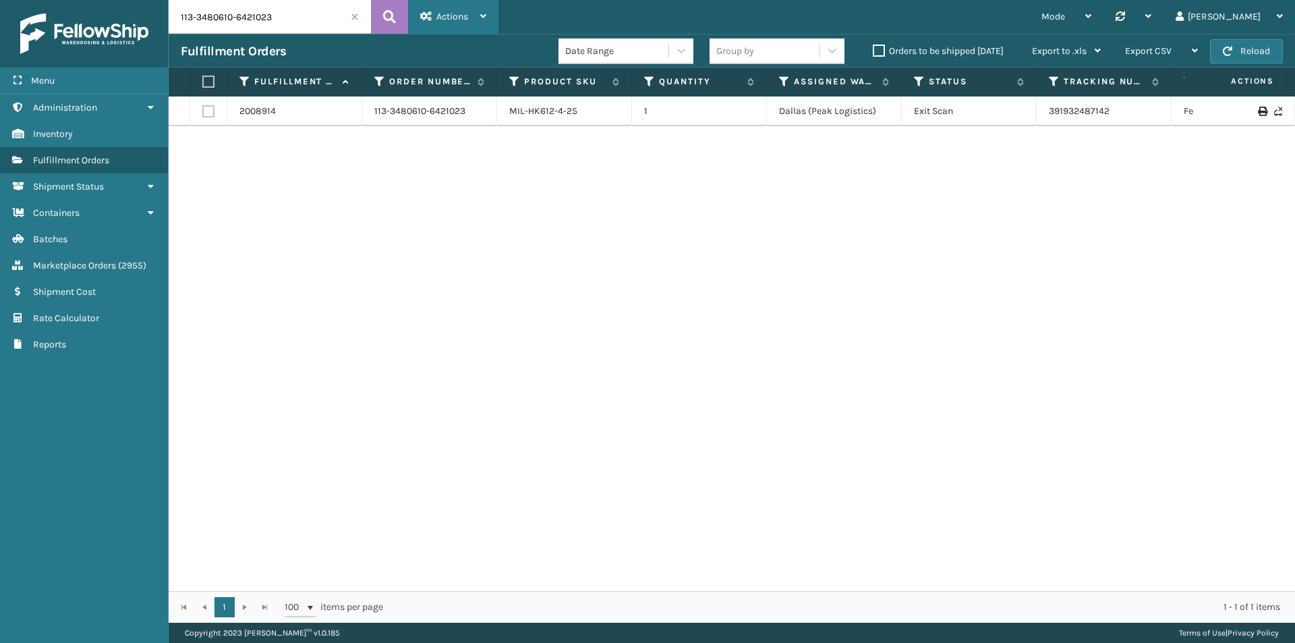
click at [420, 14] on icon at bounding box center [426, 15] width 12 height 9
click at [403, 18] on button at bounding box center [389, 17] width 37 height 34
drag, startPoint x: 1130, startPoint y: 114, endPoint x: 1028, endPoint y: 115, distance: 101.8
click at [1028, 115] on tr "2008914 113-3480610-6421023 MIL-HK612-4-25 1 [GEOGRAPHIC_DATA] (Peak Logistics)…" at bounding box center [923, 111] width 1509 height 30
copy tr "391932487142"
